Goal: Task Accomplishment & Management: Use online tool/utility

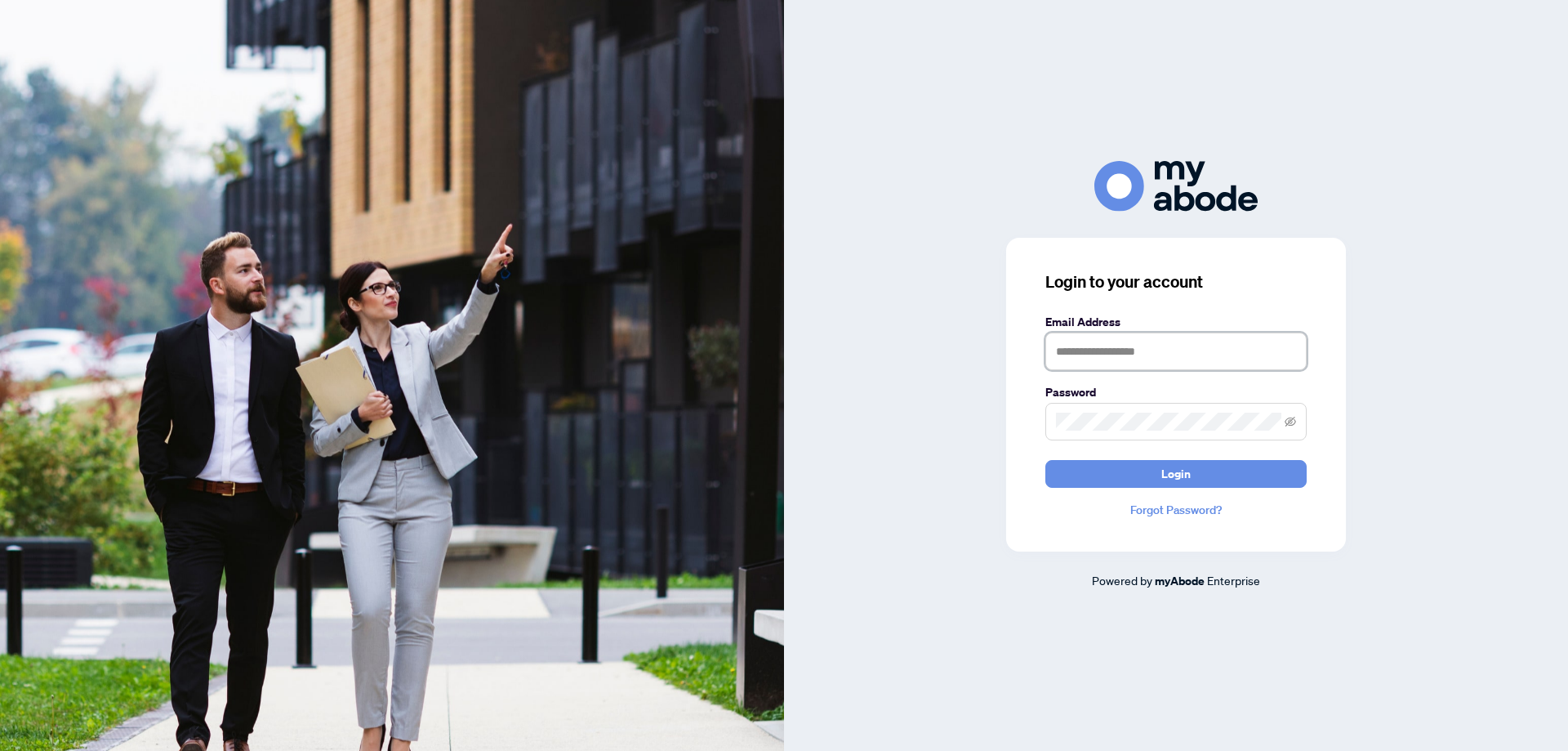
click at [1110, 354] on input "text" at bounding box center [1176, 351] width 261 height 38
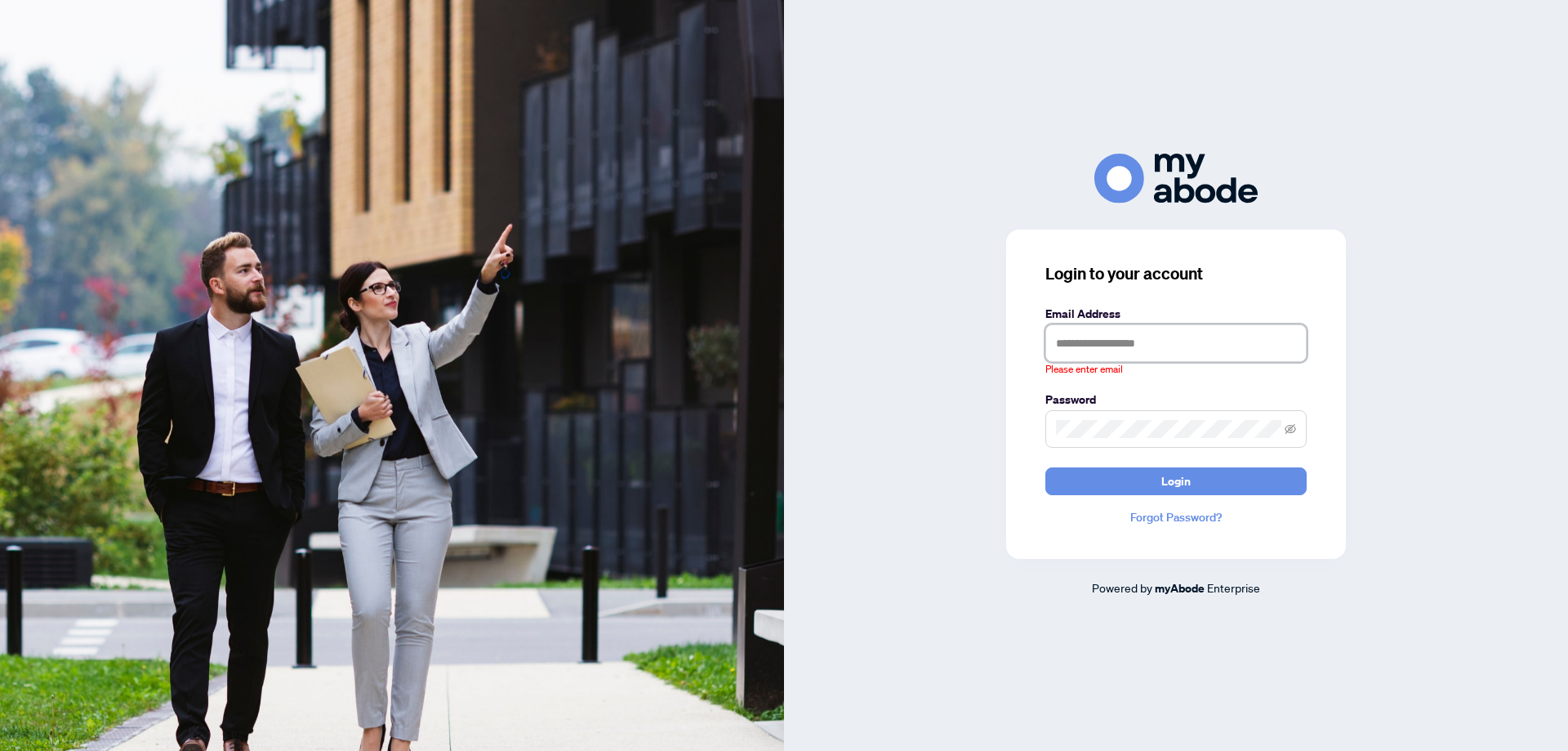
type input "**********"
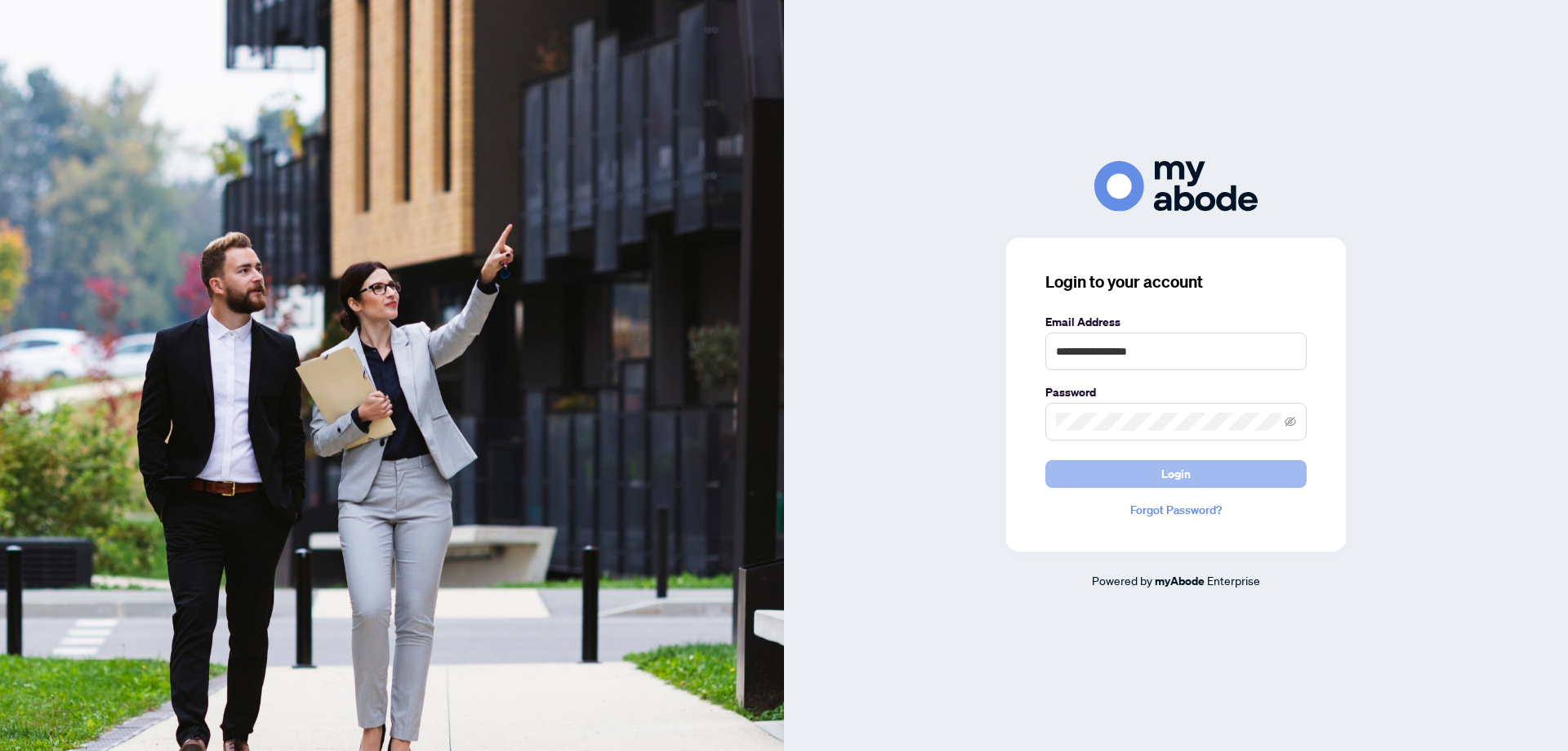
click at [1161, 471] on span "Login" at bounding box center [1176, 474] width 30 height 26
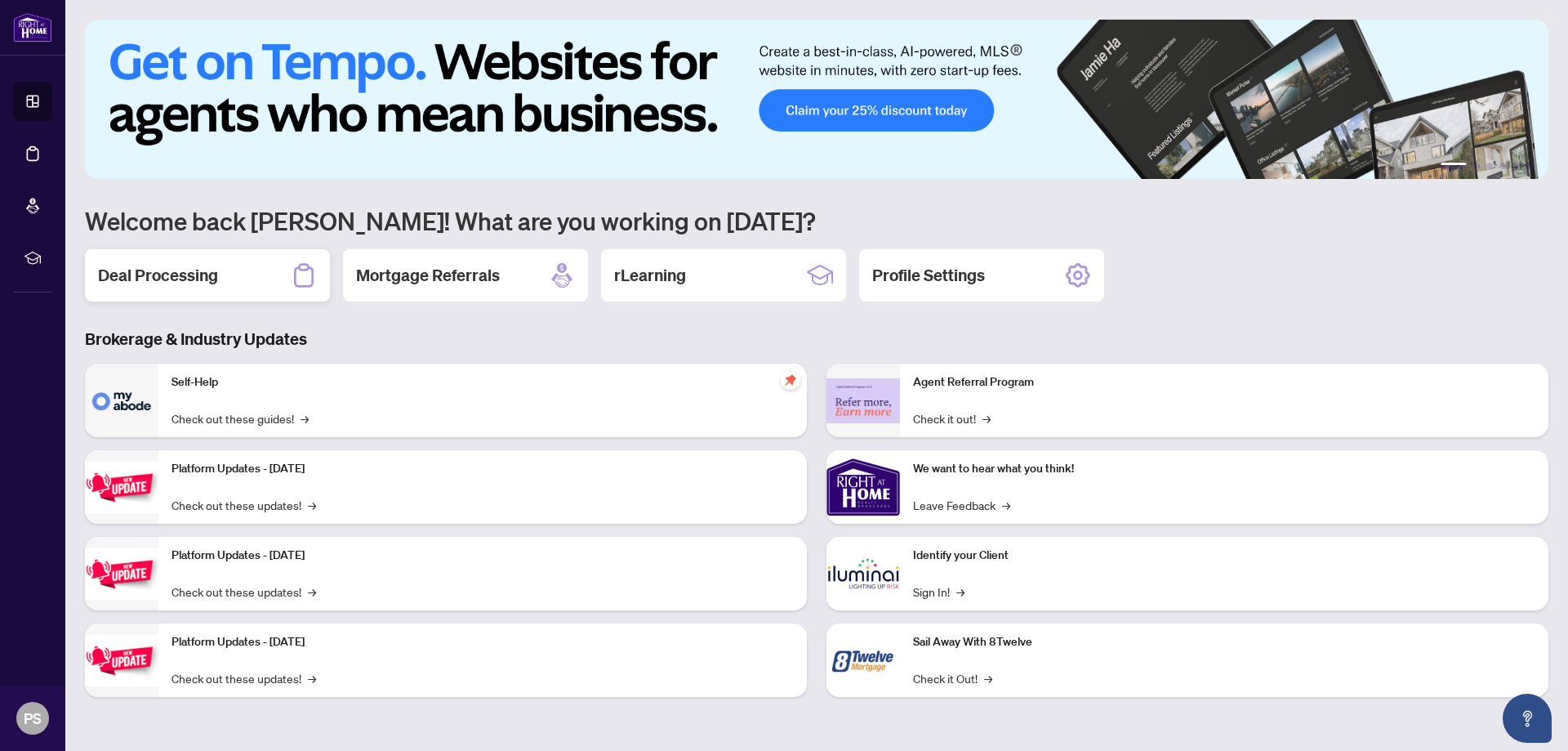
click at [170, 282] on h2 "Deal Processing" at bounding box center [157, 275] width 120 height 23
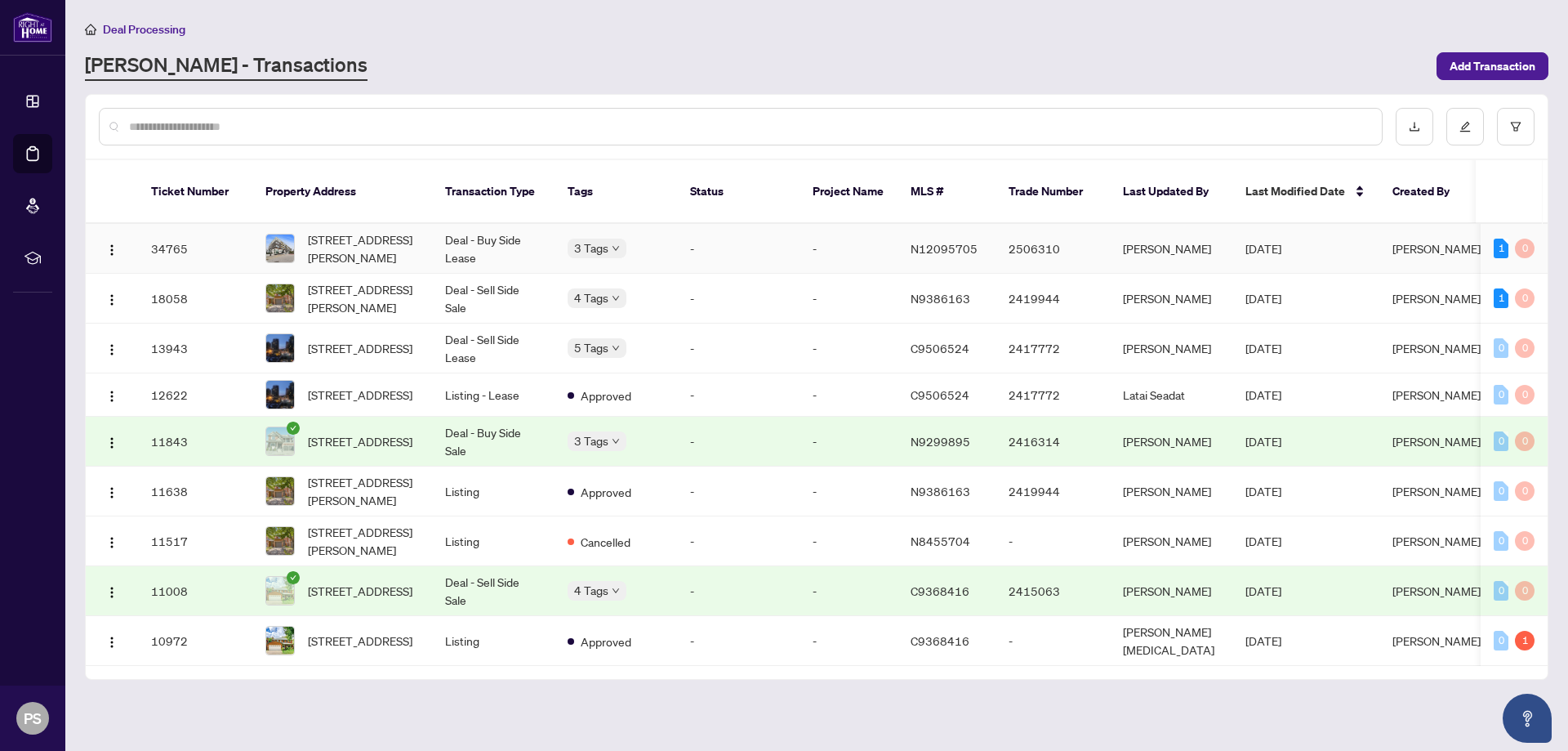
click at [795, 233] on td "-" at bounding box center [738, 248] width 122 height 50
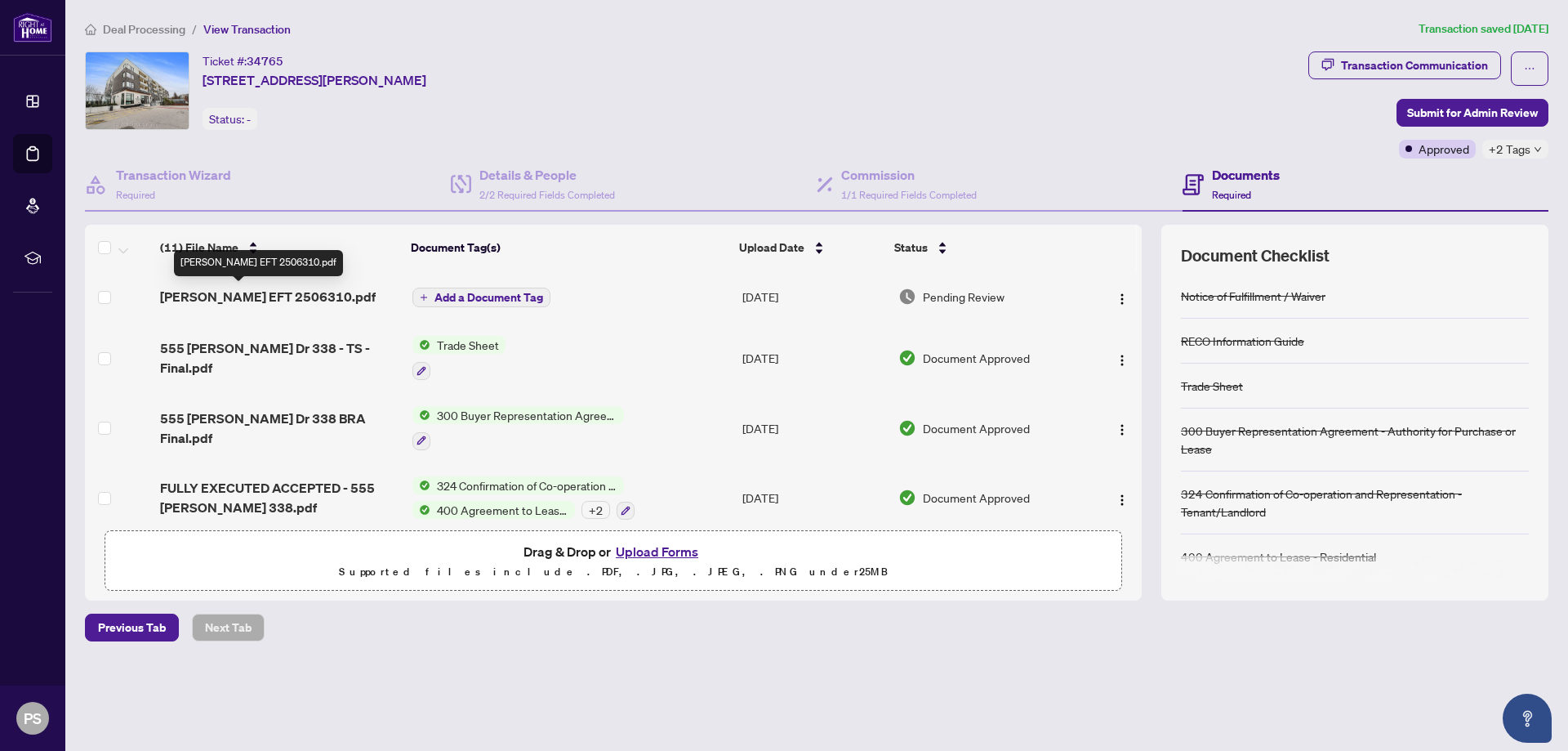
click at [236, 292] on span "[PERSON_NAME] EFT 2506310.pdf" at bounding box center [267, 296] width 216 height 19
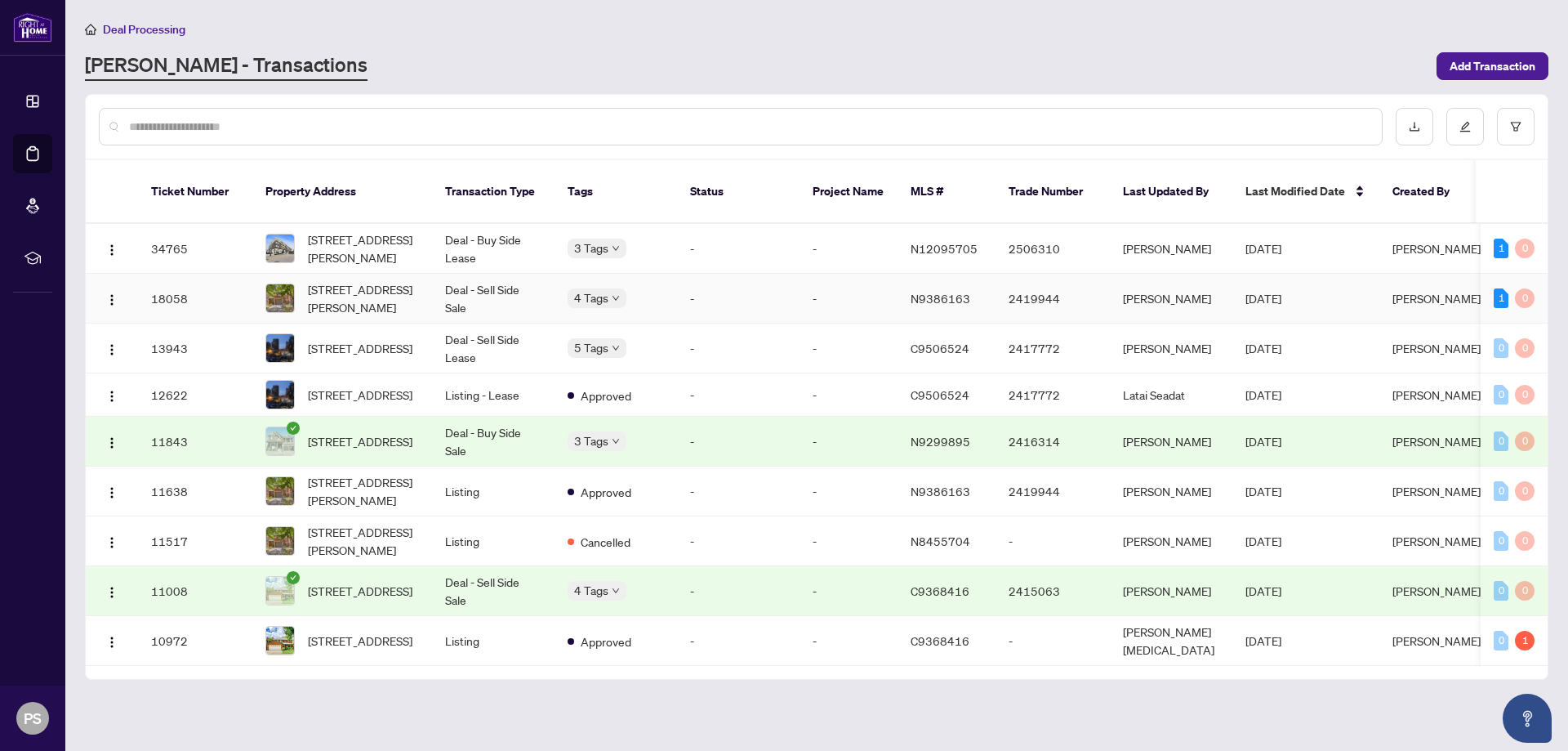
click at [673, 274] on td "4 Tags" at bounding box center [615, 298] width 122 height 50
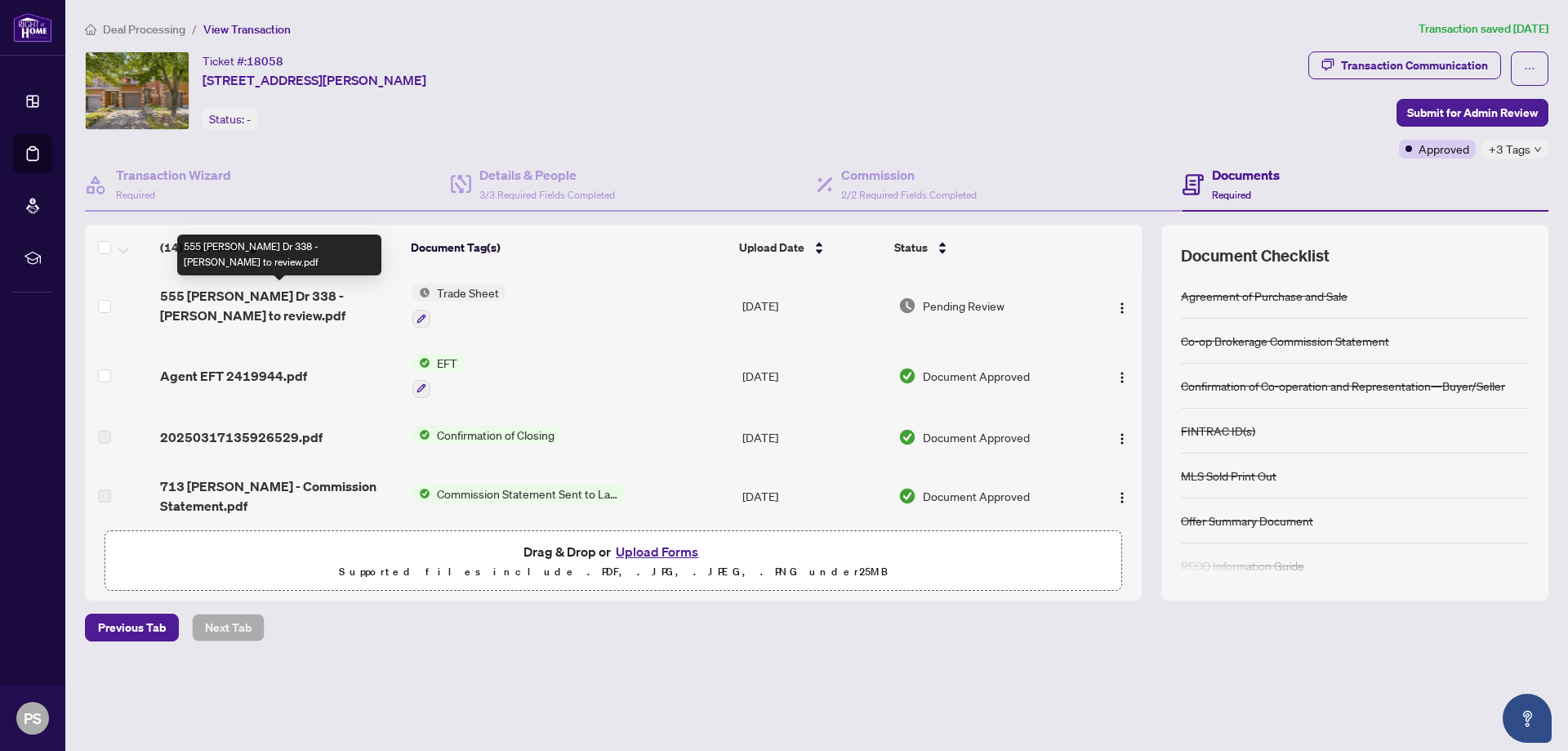
click at [245, 297] on span "555 [PERSON_NAME] Dr 338 - [PERSON_NAME] to review.pdf" at bounding box center [280, 305] width 239 height 39
